Goal: Obtain resource: Download file/media

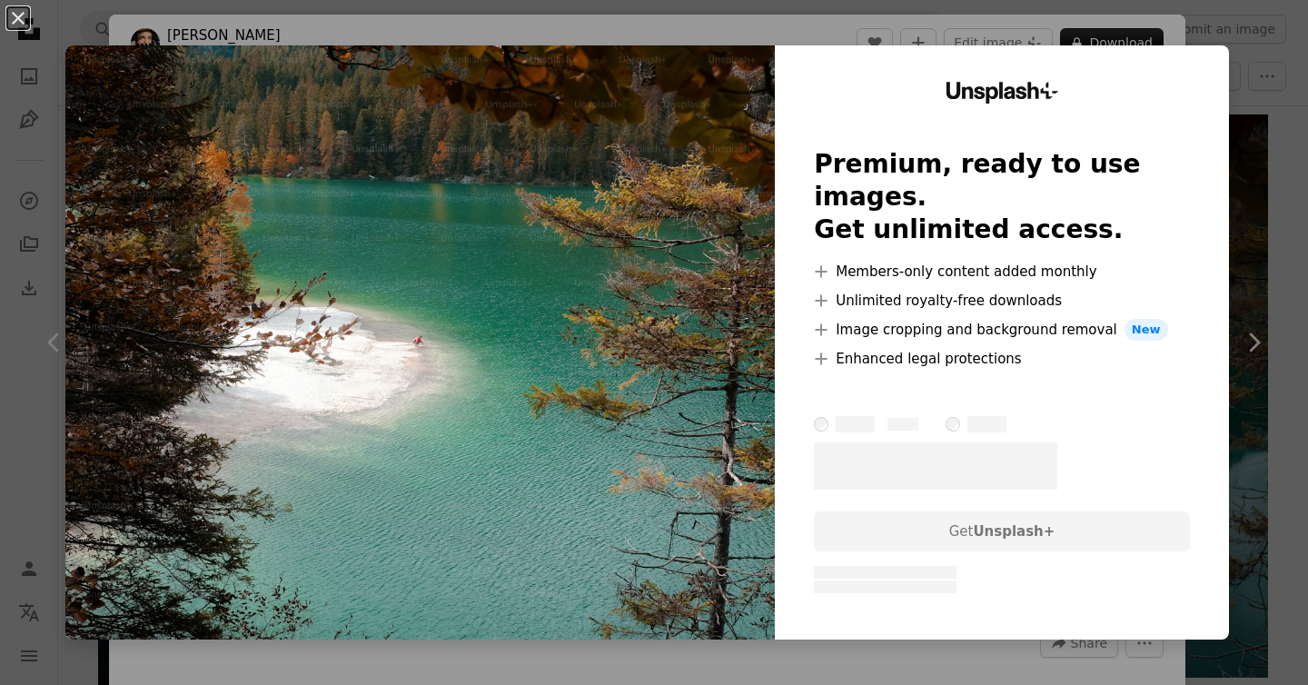
scroll to position [529, 0]
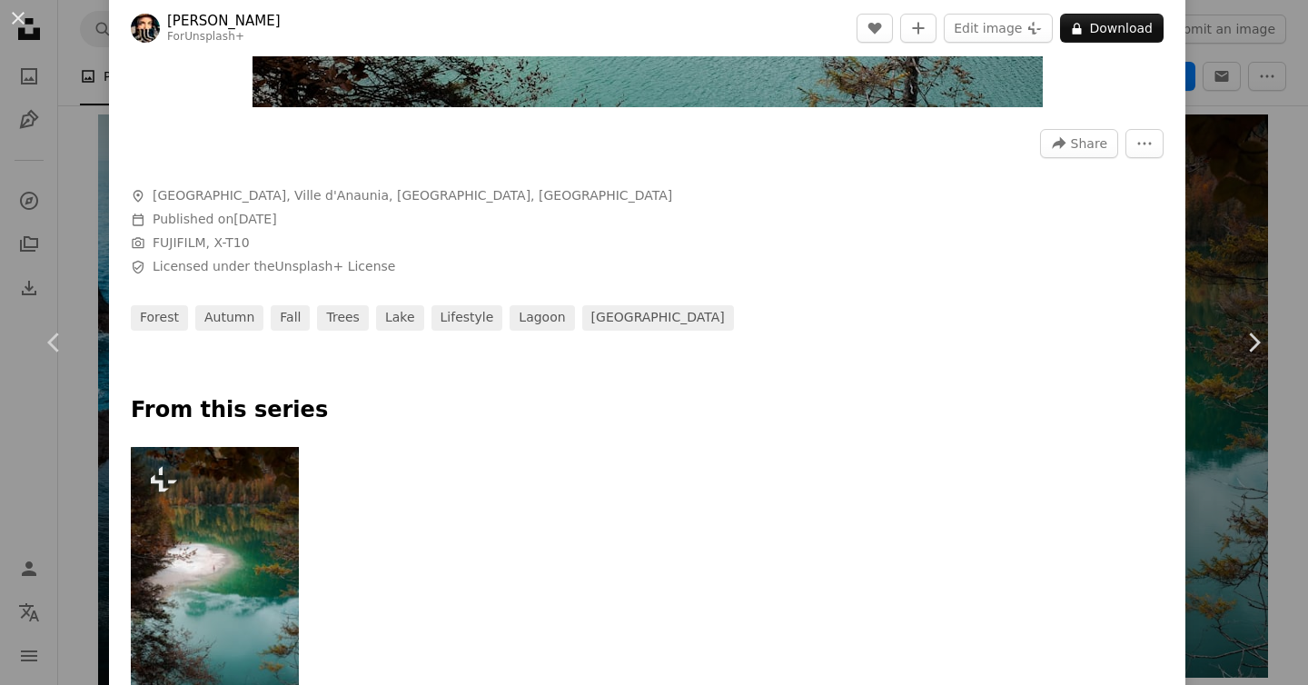
scroll to position [514, 0]
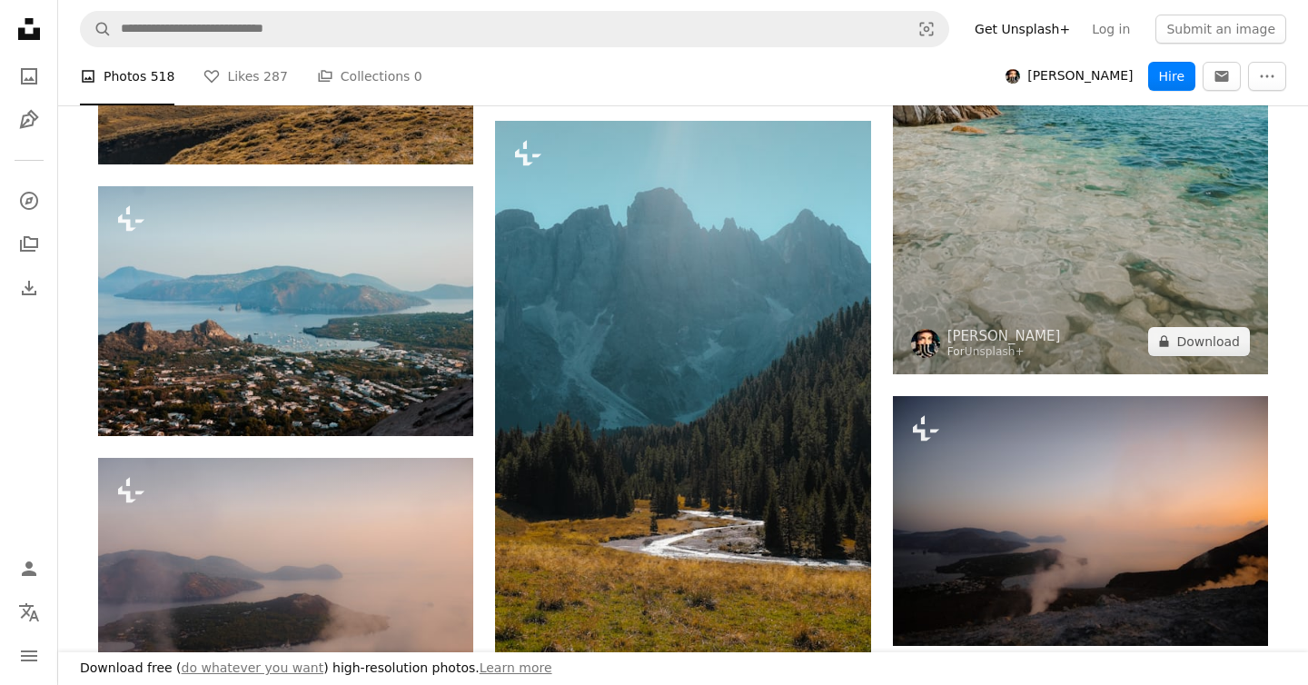
scroll to position [5120, 0]
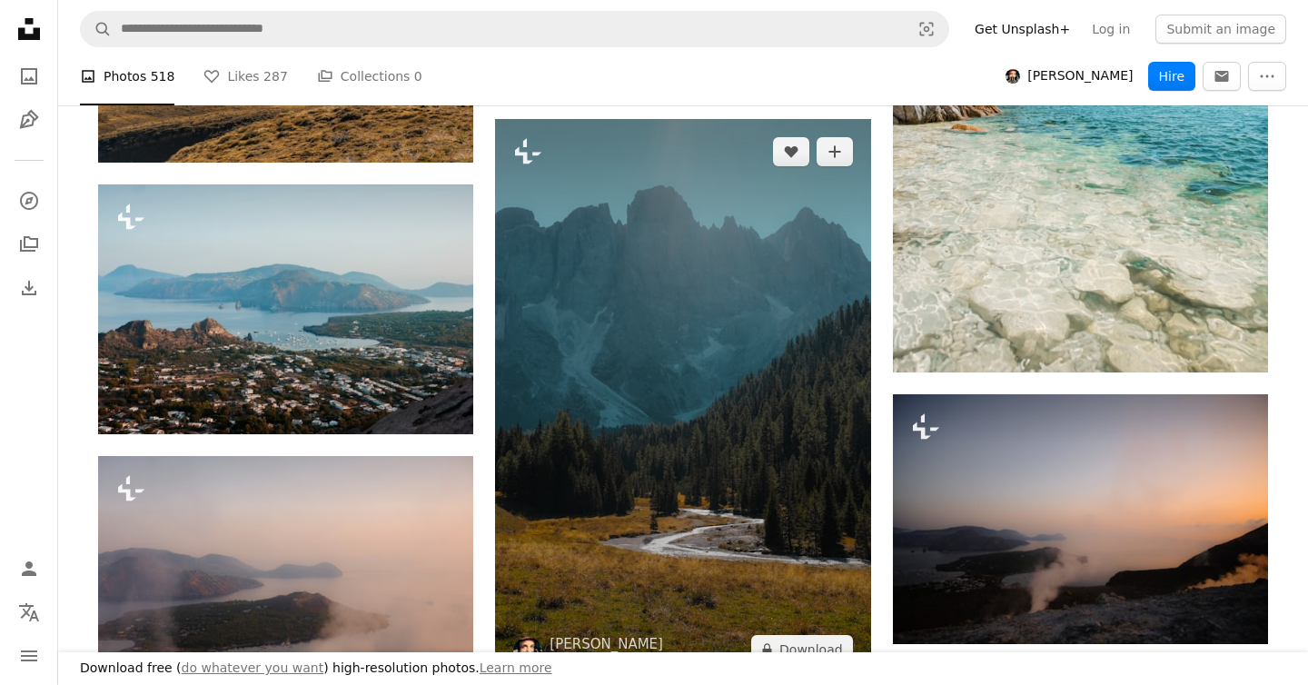
click at [845, 457] on img at bounding box center [682, 400] width 375 height 563
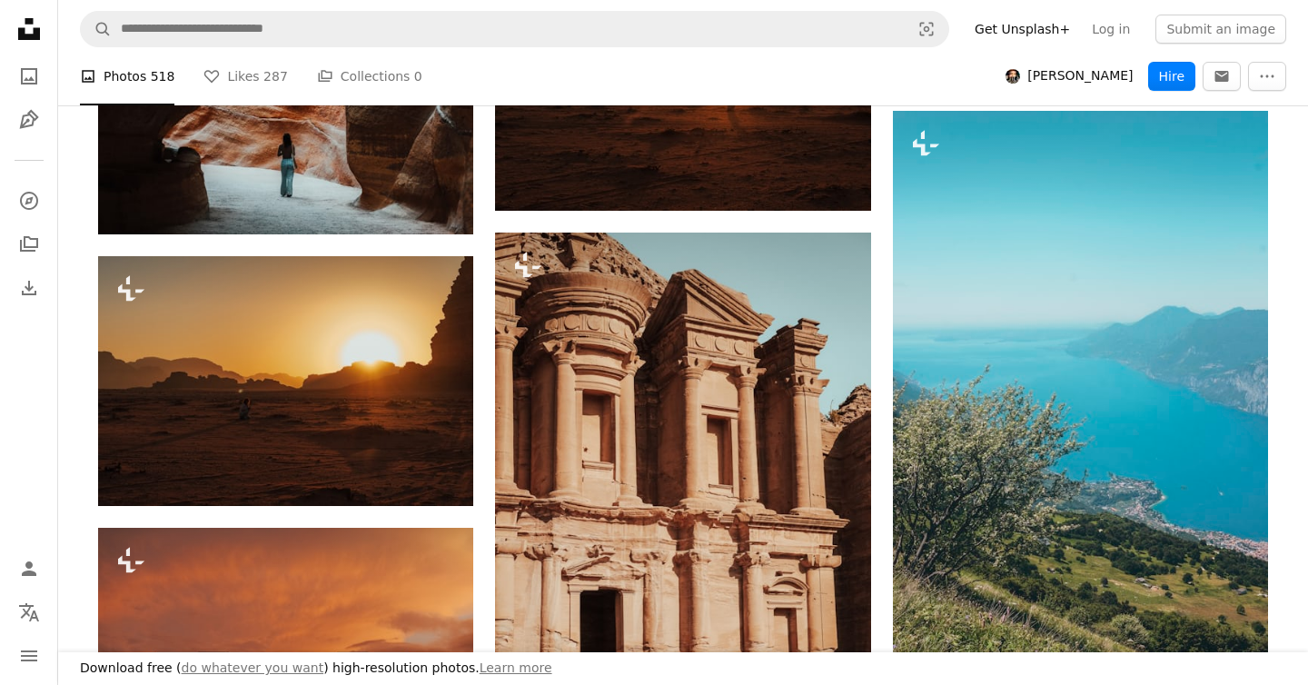
scroll to position [7619, 0]
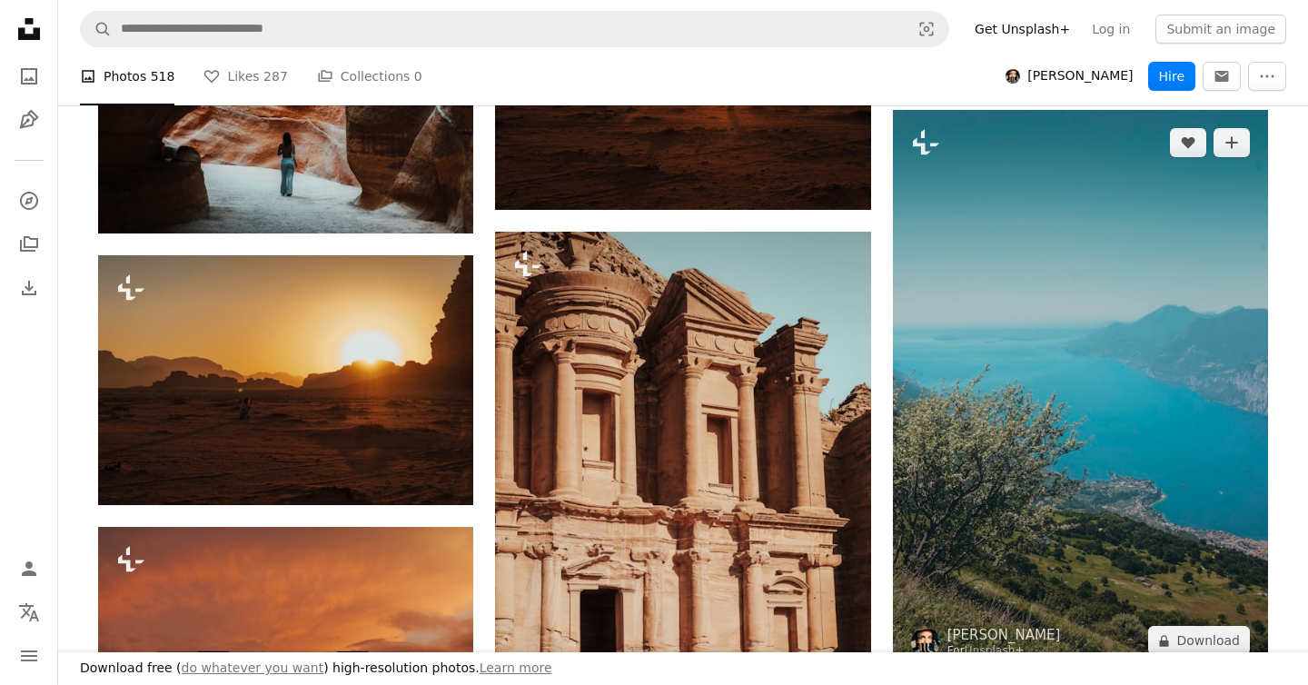
click at [1076, 478] on img at bounding box center [1080, 391] width 375 height 563
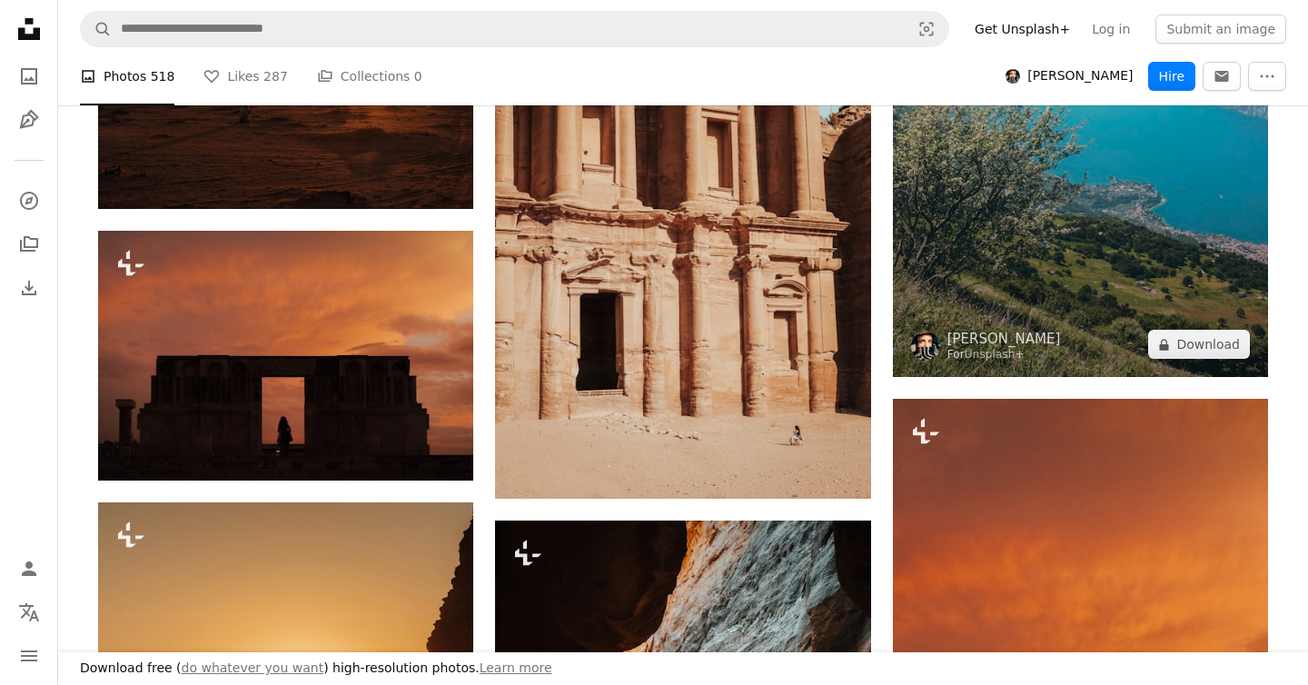
scroll to position [7916, 0]
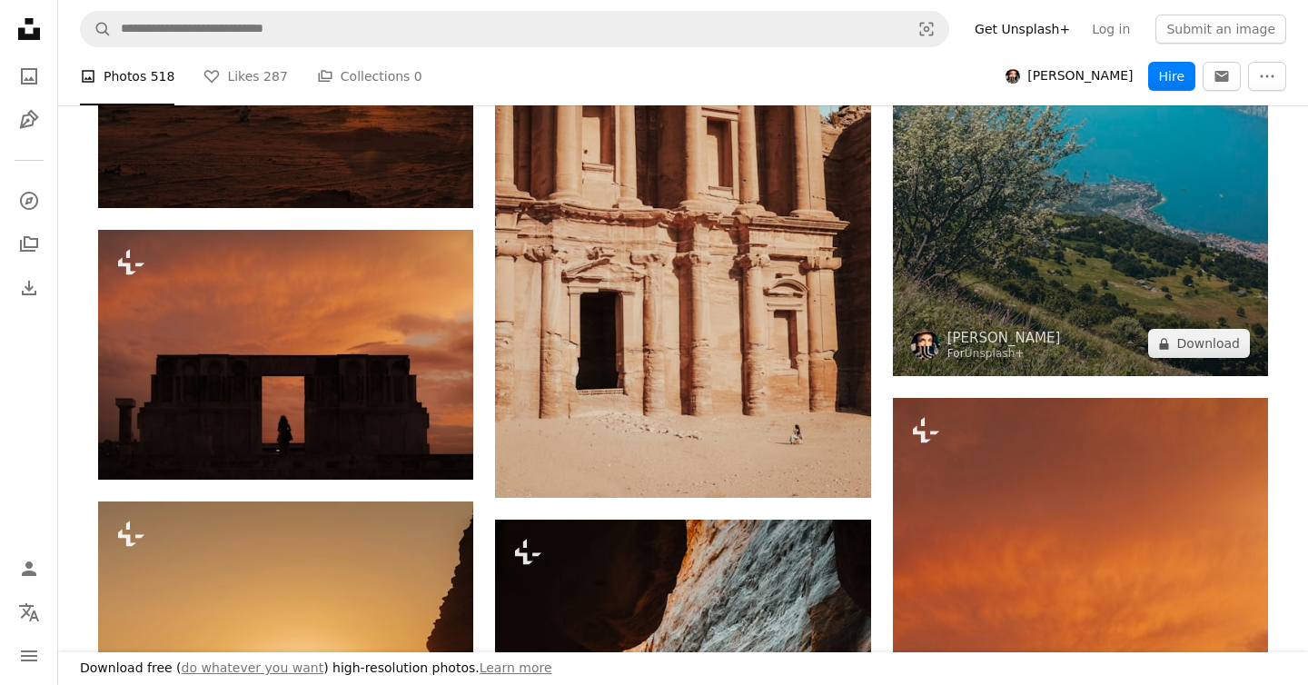
click at [1065, 246] on img at bounding box center [1080, 94] width 375 height 563
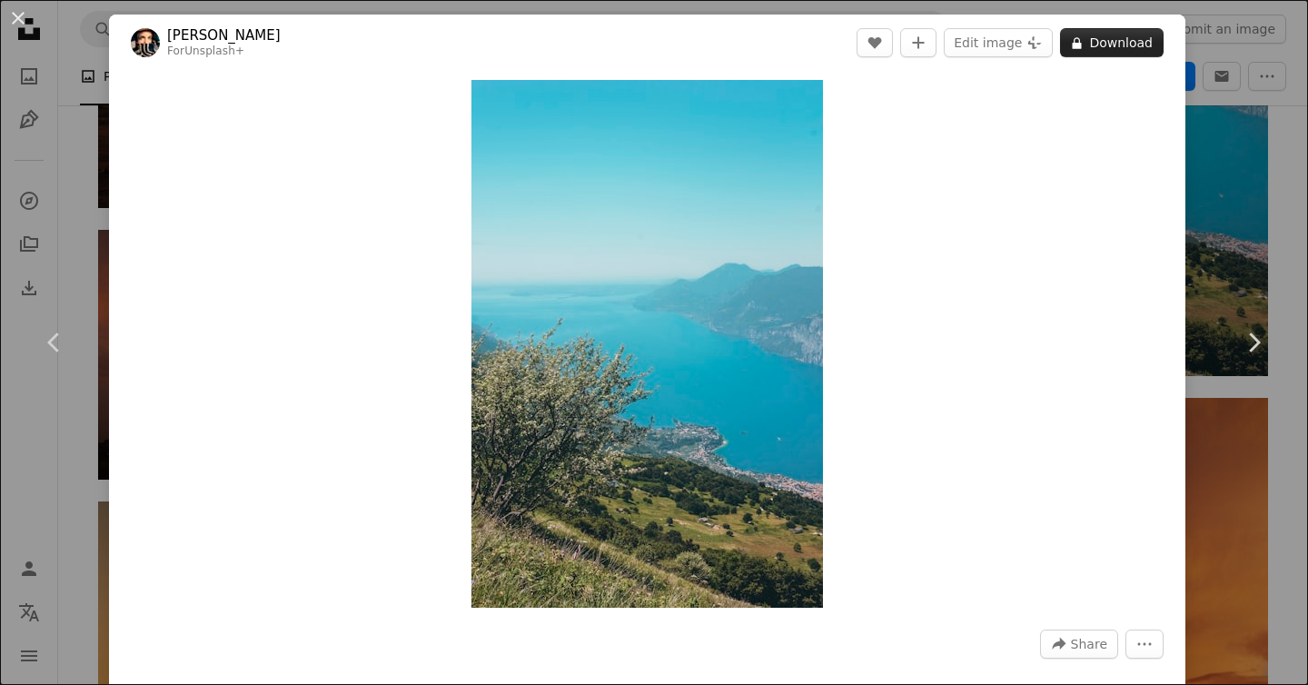
click at [1105, 43] on button "A lock Download" at bounding box center [1112, 42] width 104 height 29
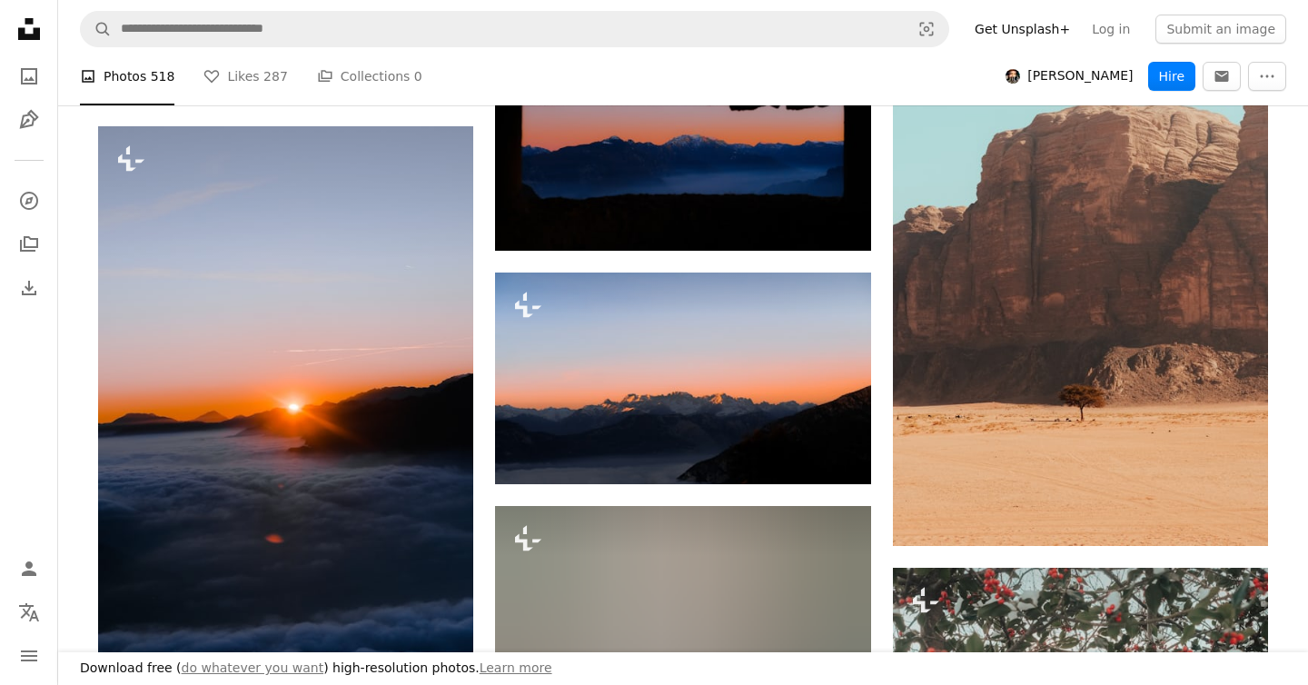
scroll to position [15172, 0]
